Goal: Navigation & Orientation: Find specific page/section

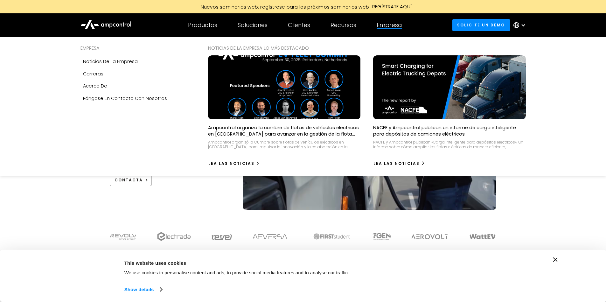
click at [382, 28] on div "Empresa" at bounding box center [389, 25] width 25 height 7
click at [319, 68] on img at bounding box center [284, 87] width 154 height 65
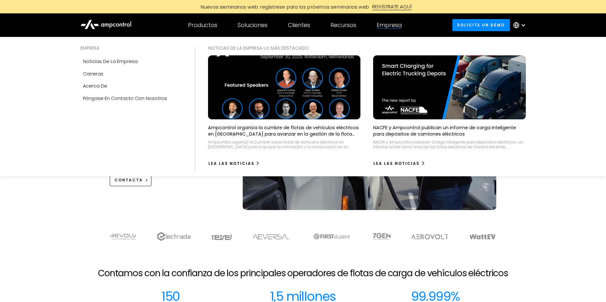
click at [302, 133] on p "Ampcontrol organiza la cumbre de flotas de vehículos eléctricos en [GEOGRAPHIC_…" at bounding box center [284, 130] width 153 height 13
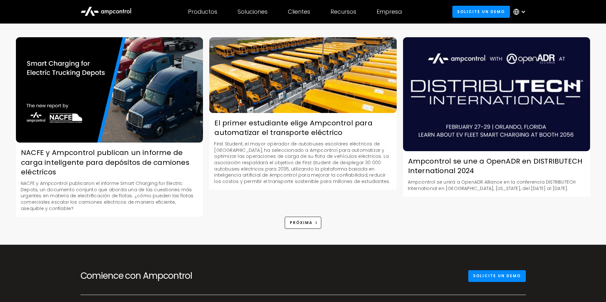
scroll to position [1072, 0]
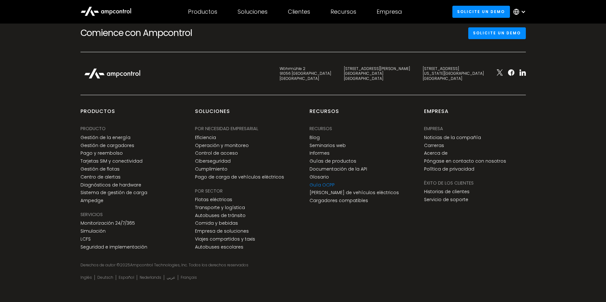
click at [328, 182] on link "Guía OCPP" at bounding box center [321, 184] width 25 height 5
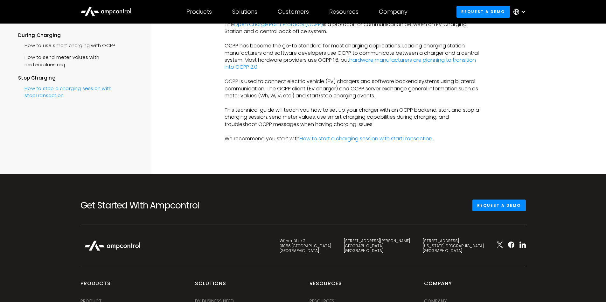
scroll to position [269, 0]
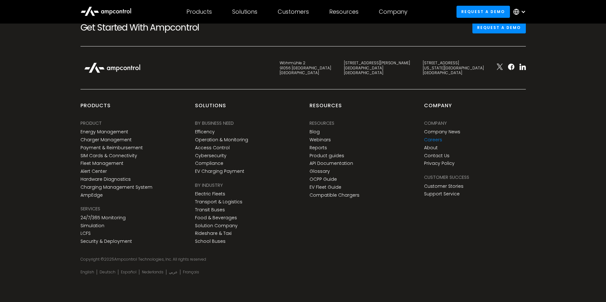
click at [429, 139] on link "Careers" at bounding box center [433, 139] width 18 height 5
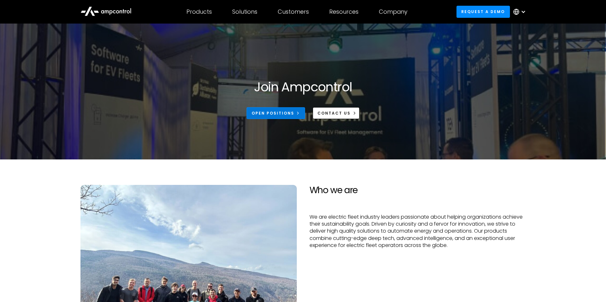
click at [296, 118] on link "Open Positions" at bounding box center [275, 113] width 59 height 12
